Goal: Task Accomplishment & Management: Manage account settings

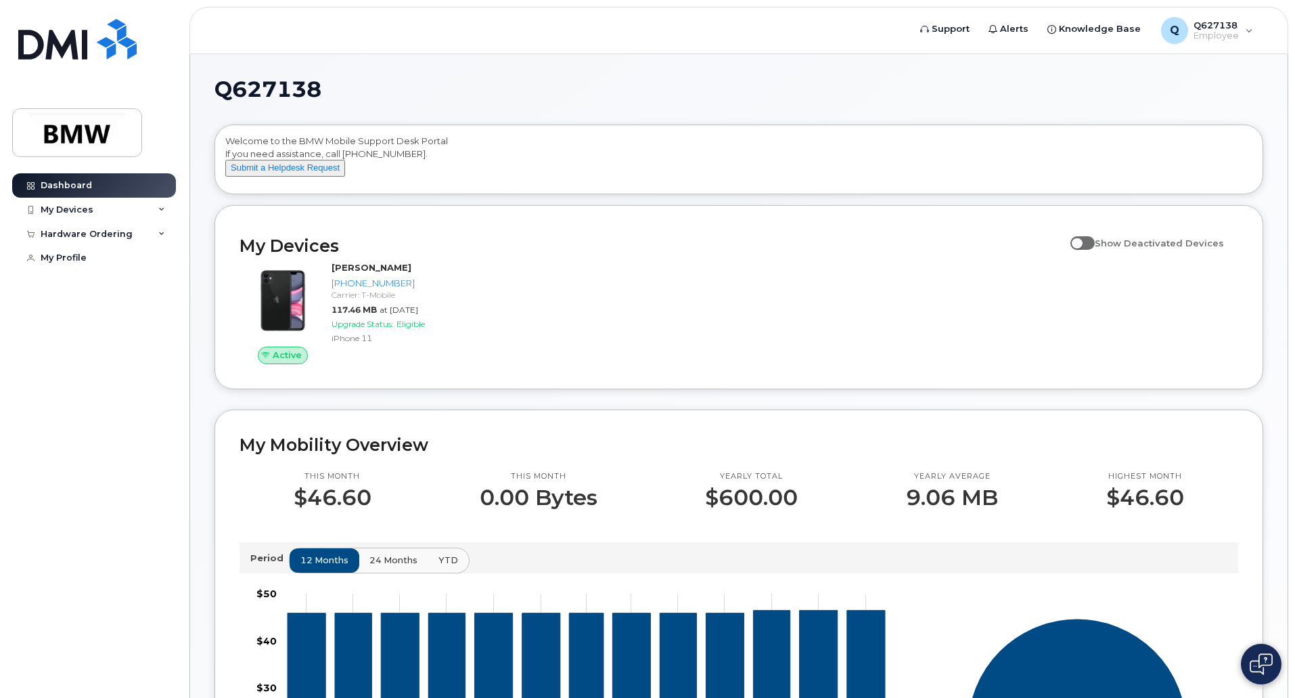
click at [1089, 250] on span at bounding box center [1082, 243] width 24 height 14
click at [1081, 241] on input "Show Deactivated Devices" at bounding box center [1075, 235] width 11 height 11
click at [1090, 250] on span at bounding box center [1082, 243] width 24 height 14
click at [1081, 241] on input "Show Deactivated Devices" at bounding box center [1075, 235] width 11 height 11
checkbox input "false"
